Goal: Task Accomplishment & Management: Use online tool/utility

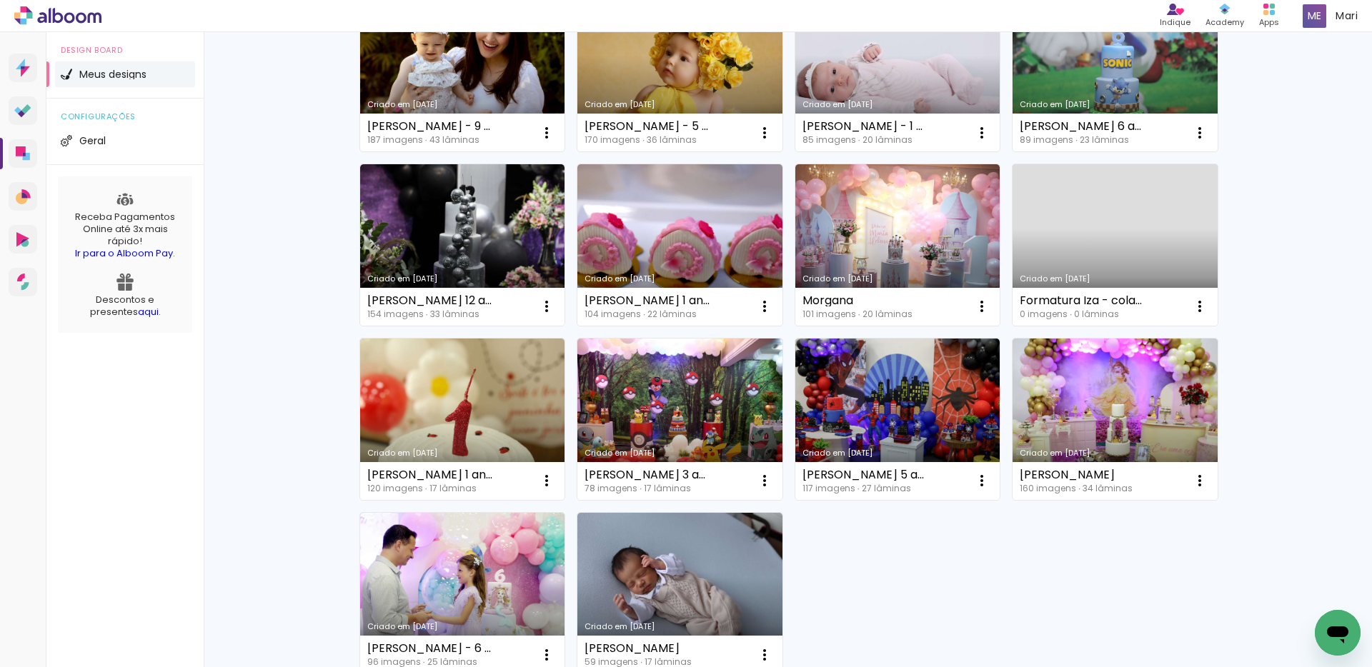
scroll to position [786, 0]
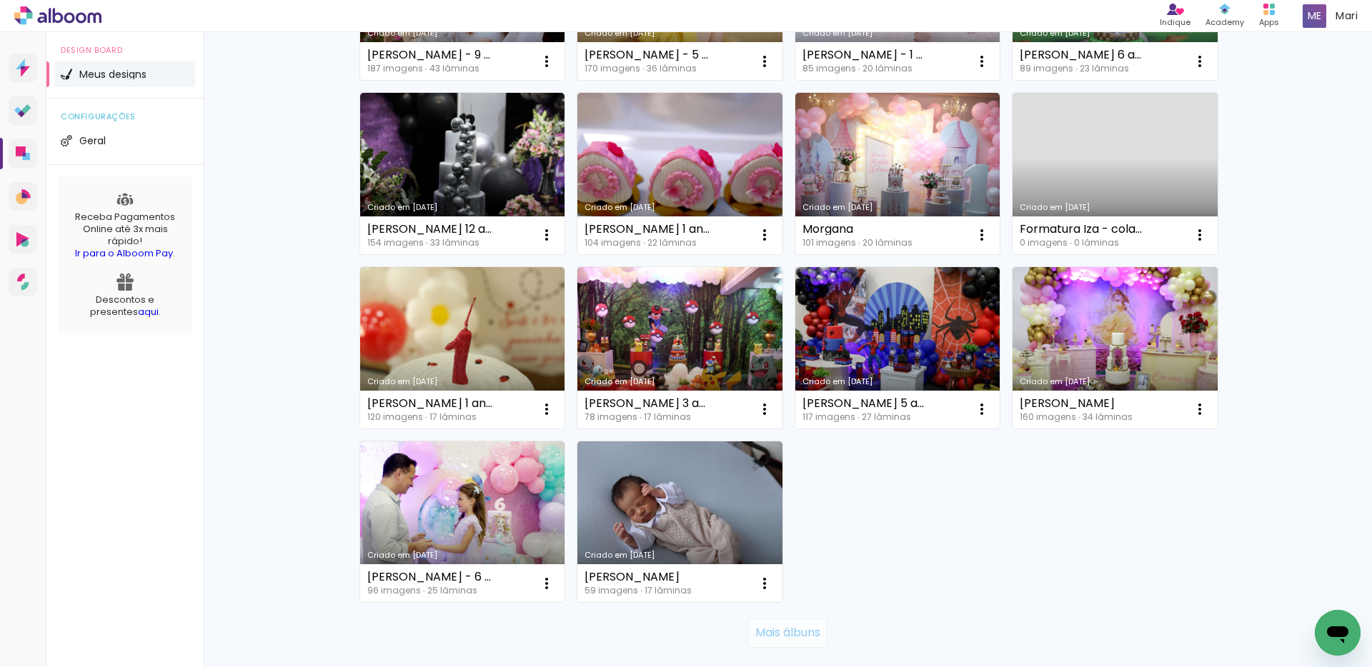
click at [0, 0] on slot "Mais álbuns" at bounding box center [0, 0] width 0 height 0
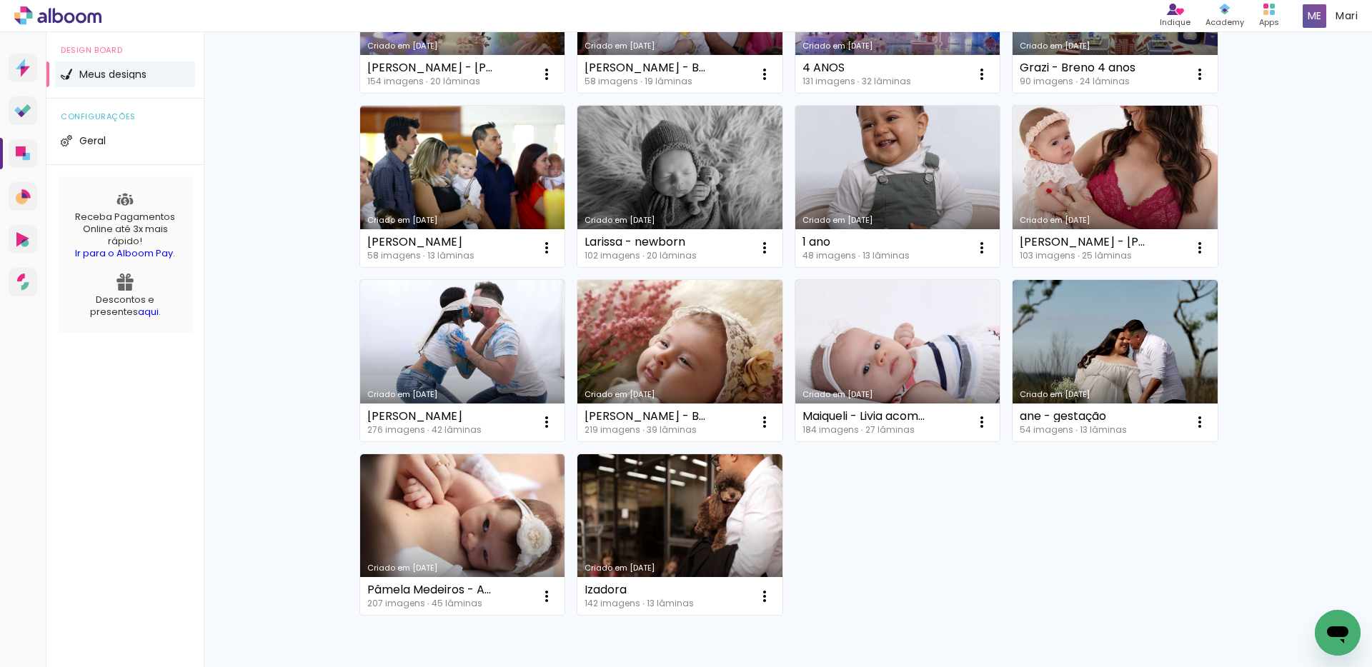
scroll to position [1715, 0]
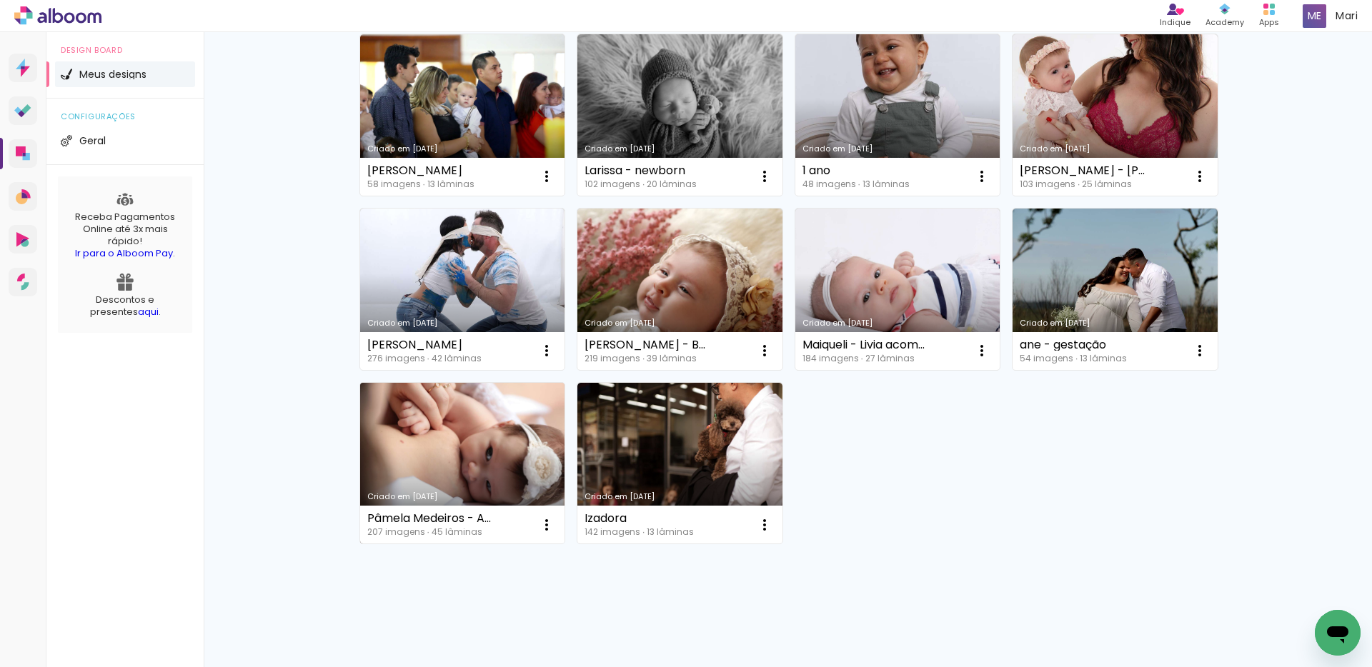
click at [494, 414] on link "Criado em [DATE]" at bounding box center [462, 463] width 205 height 161
